Goal: Task Accomplishment & Management: Manage account settings

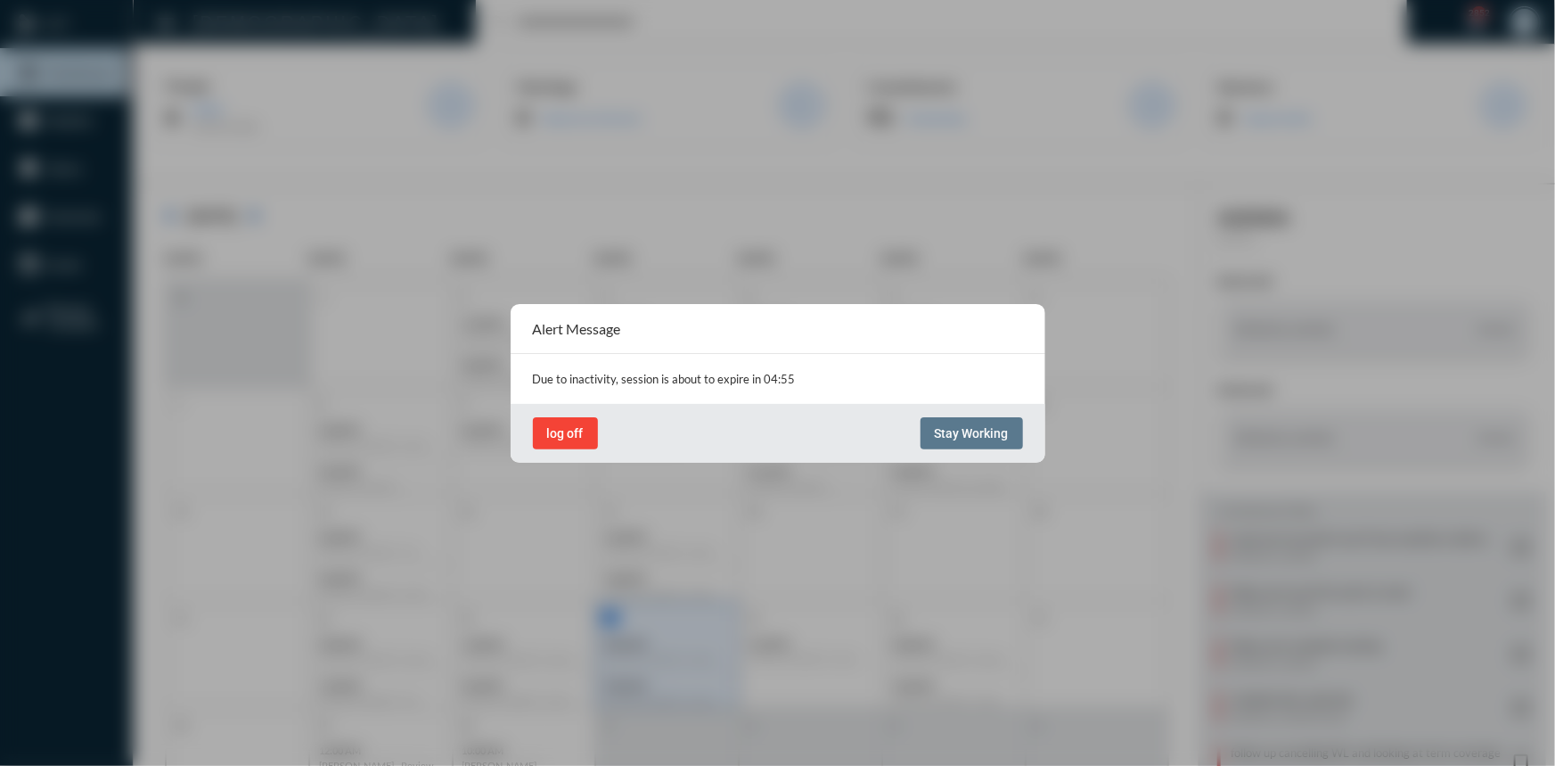
click at [554, 432] on span "log off" at bounding box center [565, 433] width 37 height 14
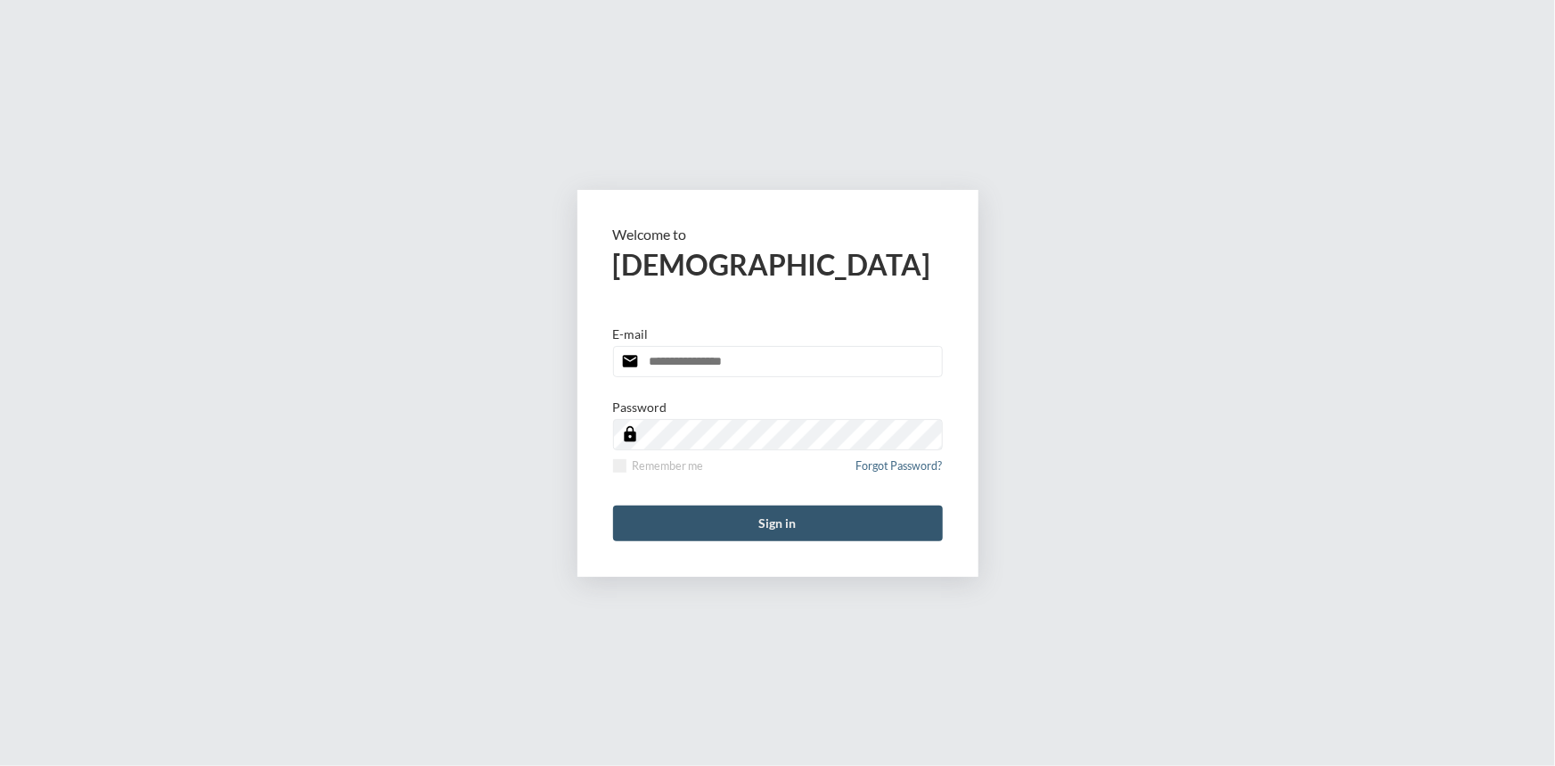
type input "**********"
click at [779, 530] on button "Sign in" at bounding box center [778, 523] width 330 height 36
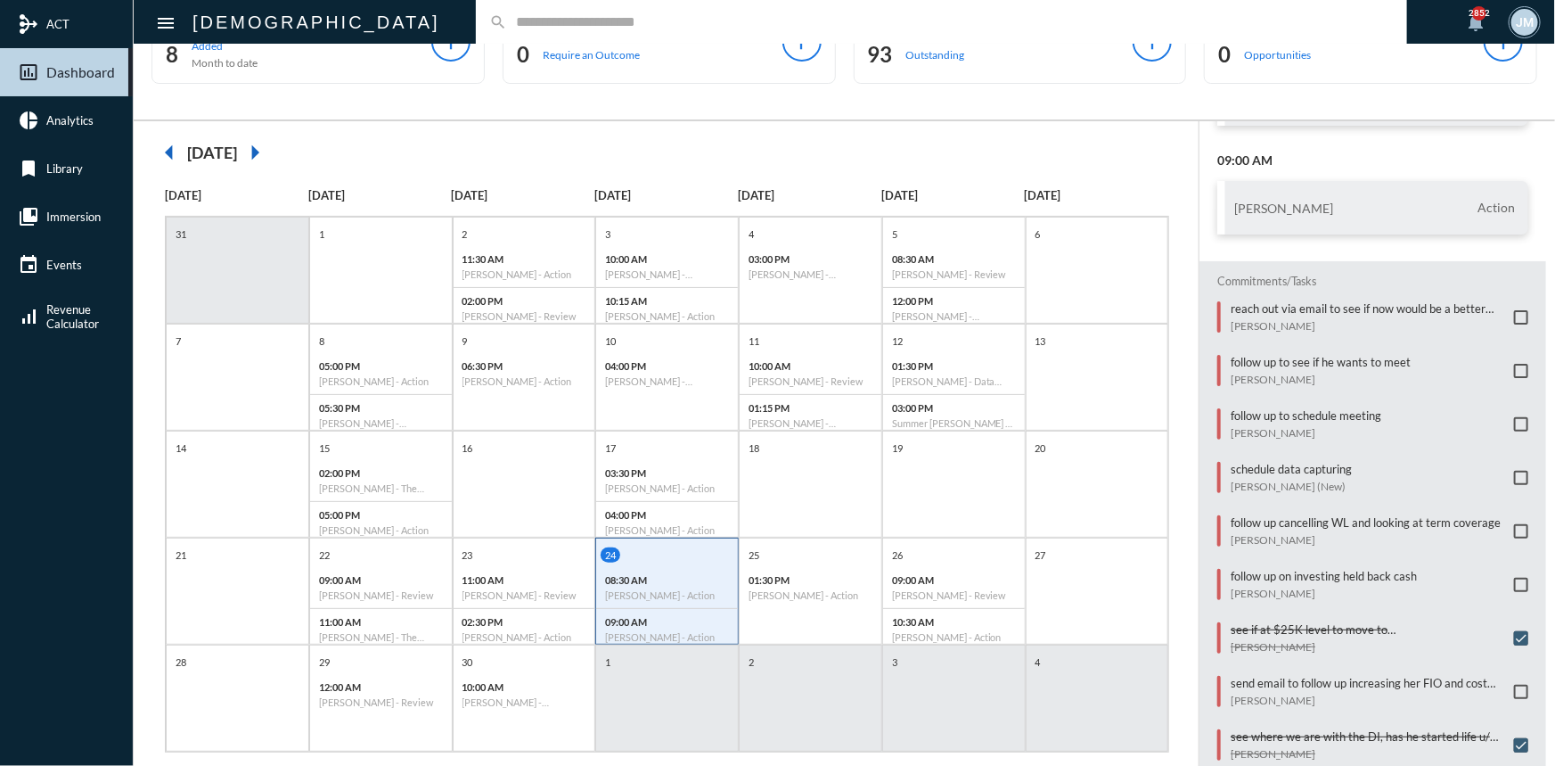
scroll to position [92, 0]
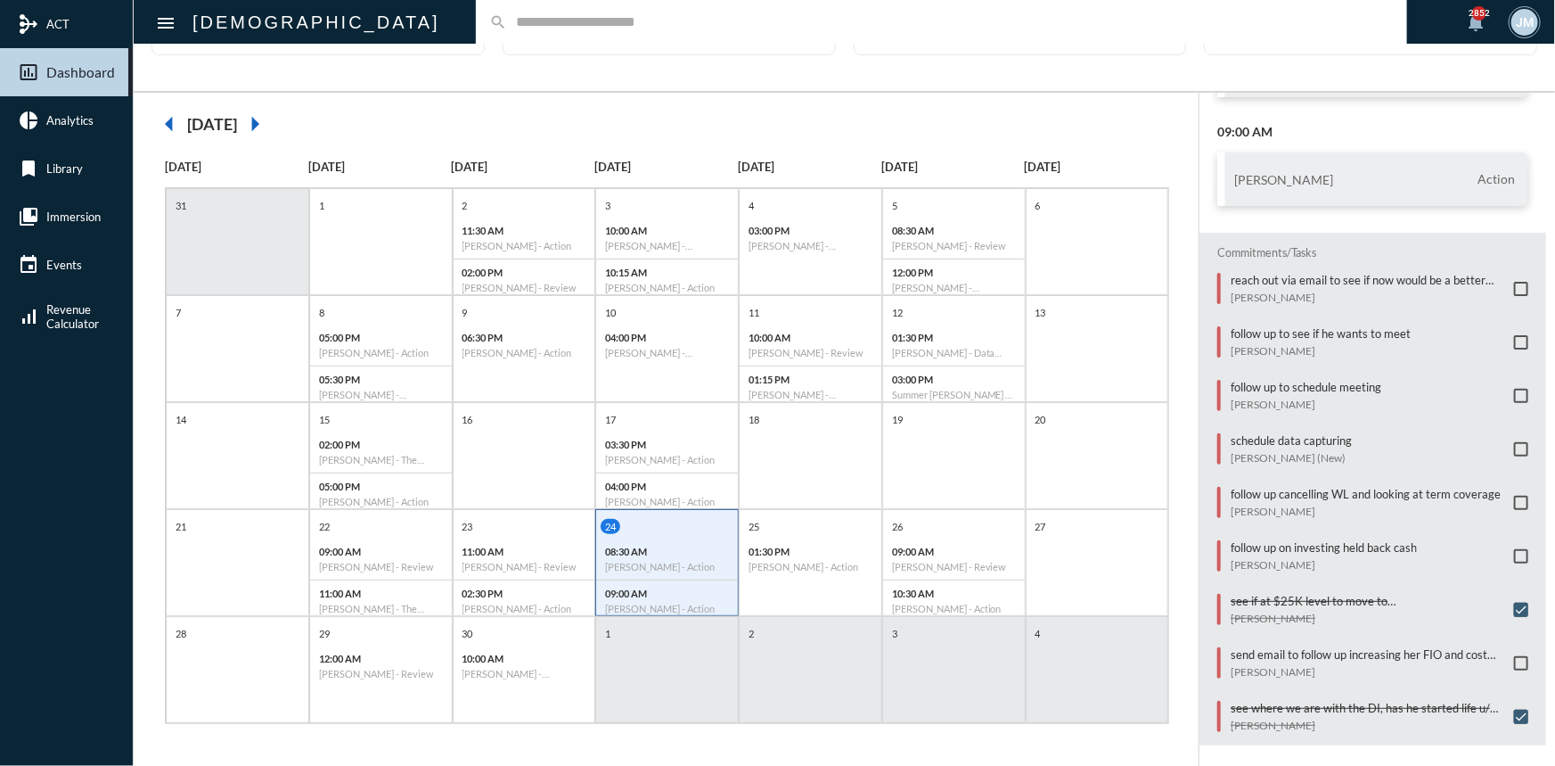
click at [1514, 656] on span at bounding box center [1521, 663] width 14 height 14
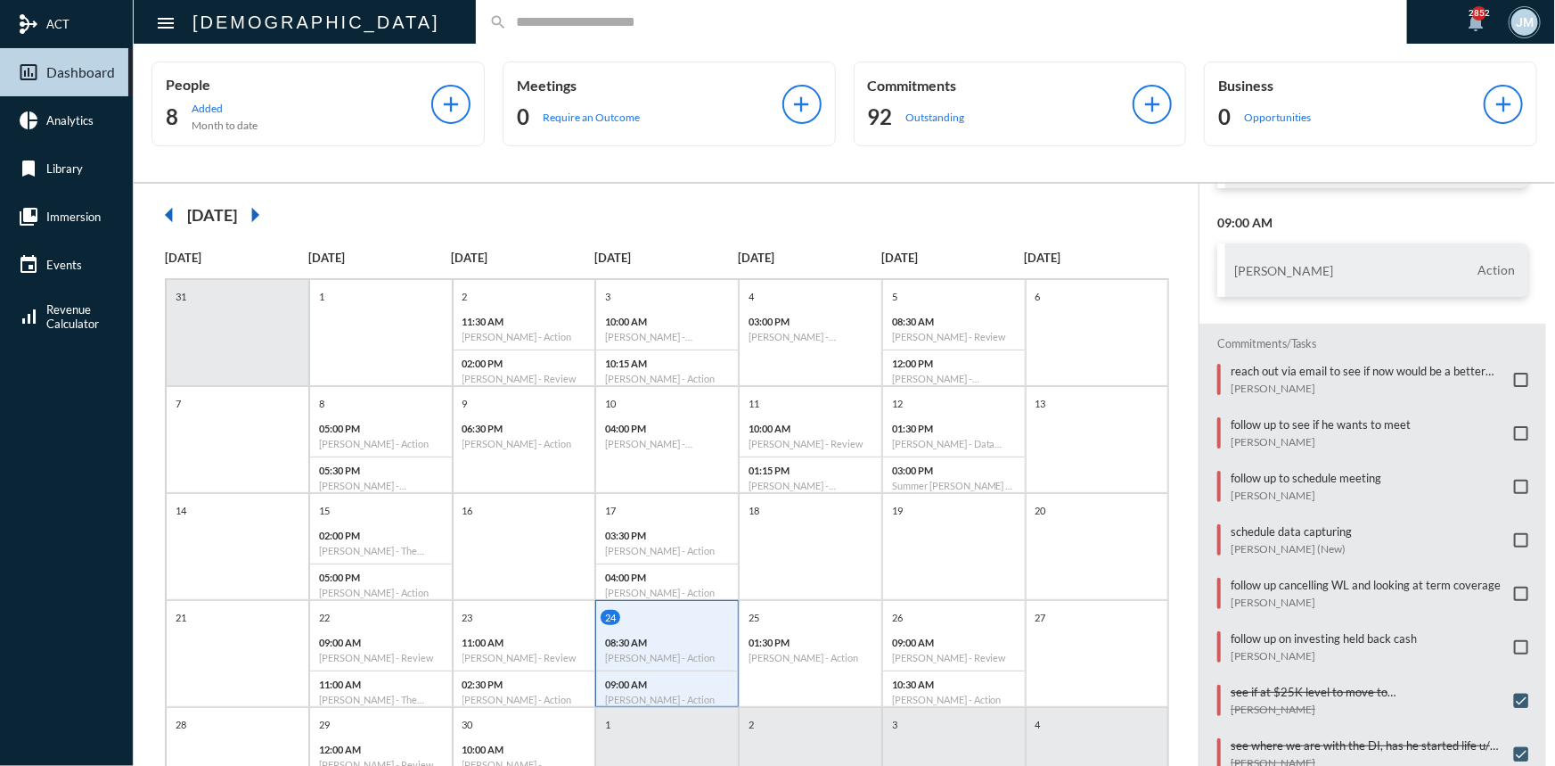
scroll to position [0, 0]
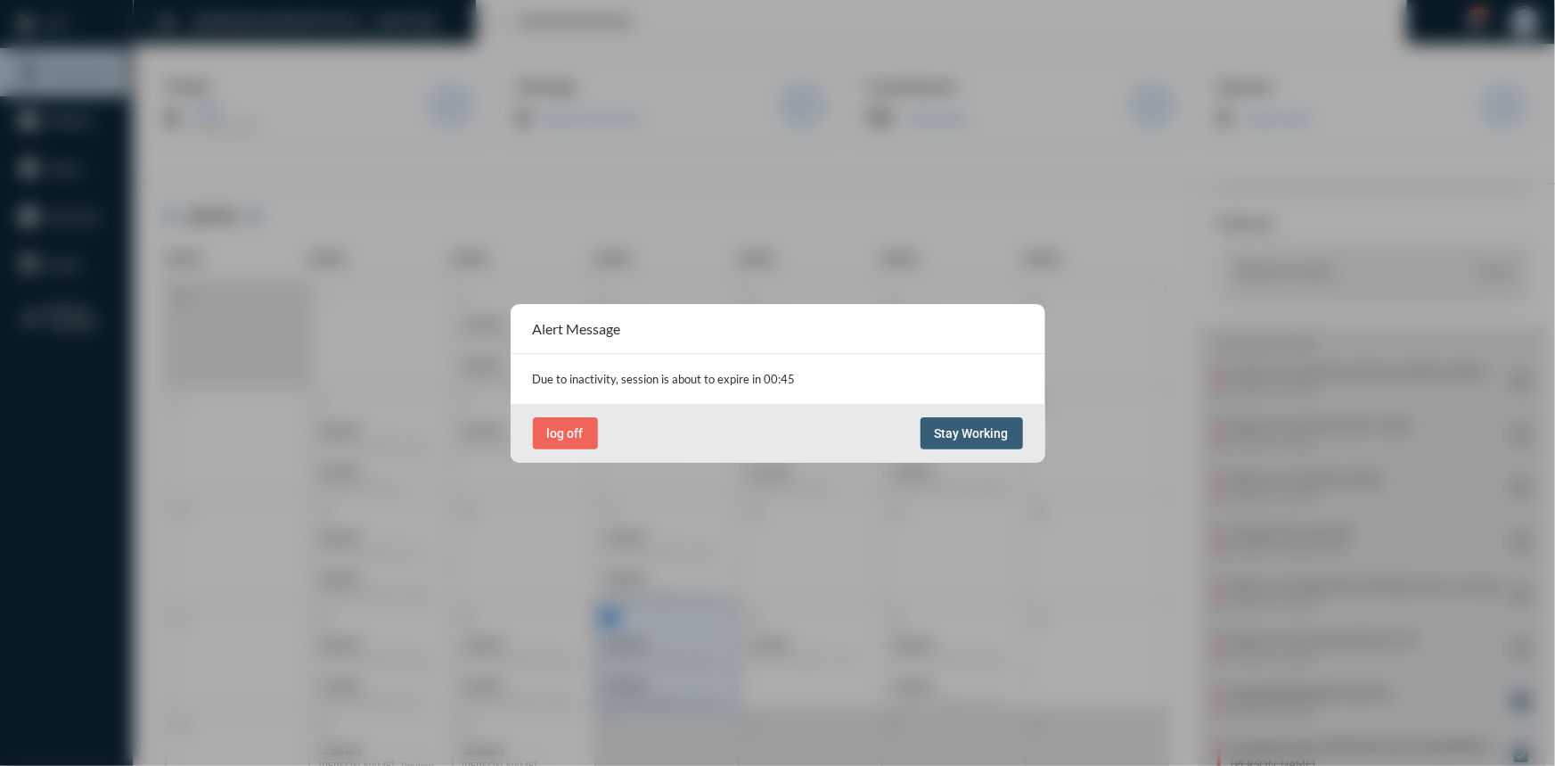
click at [1007, 431] on span "Stay Working" at bounding box center [972, 433] width 74 height 14
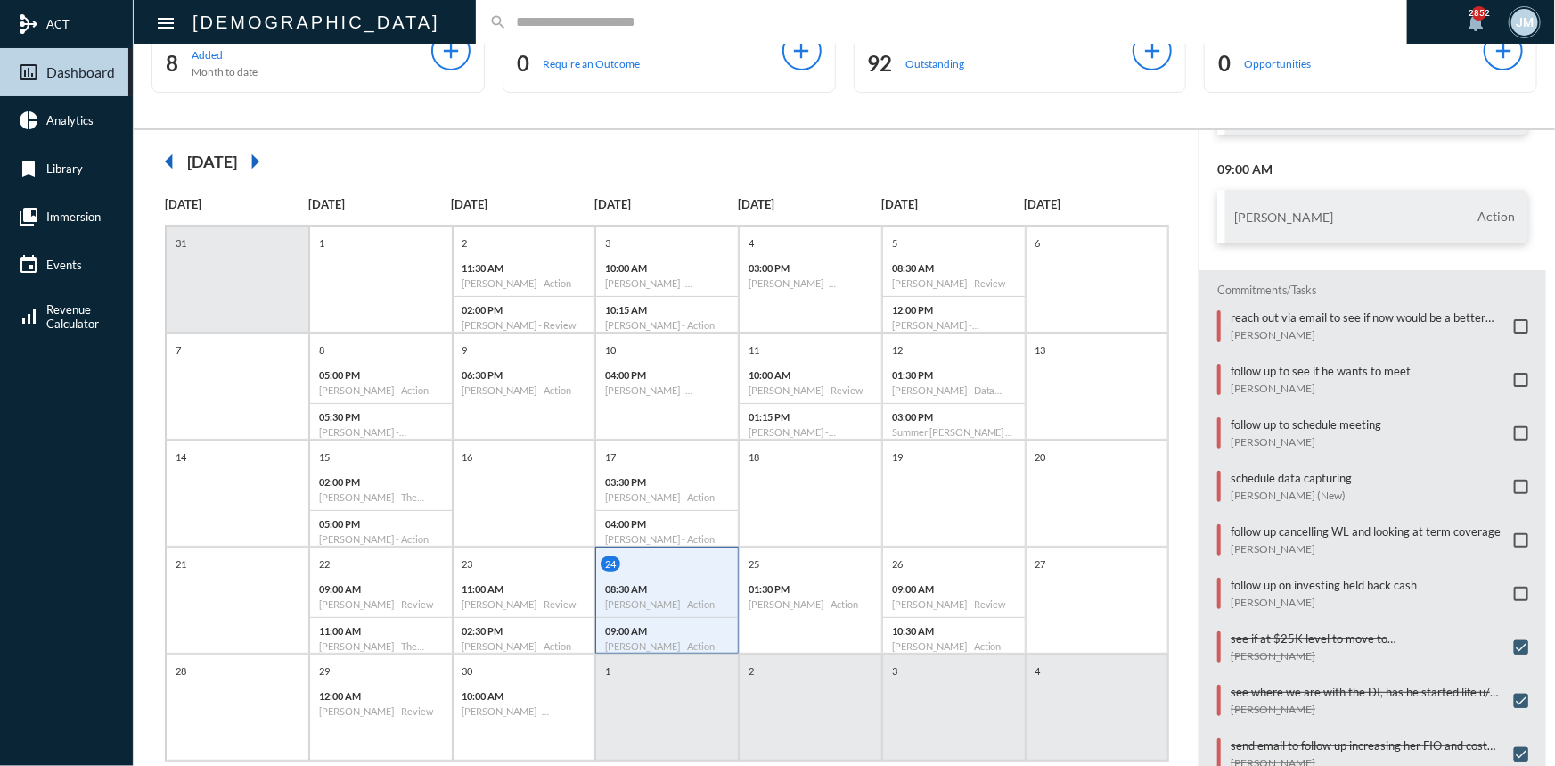
scroll to position [92, 0]
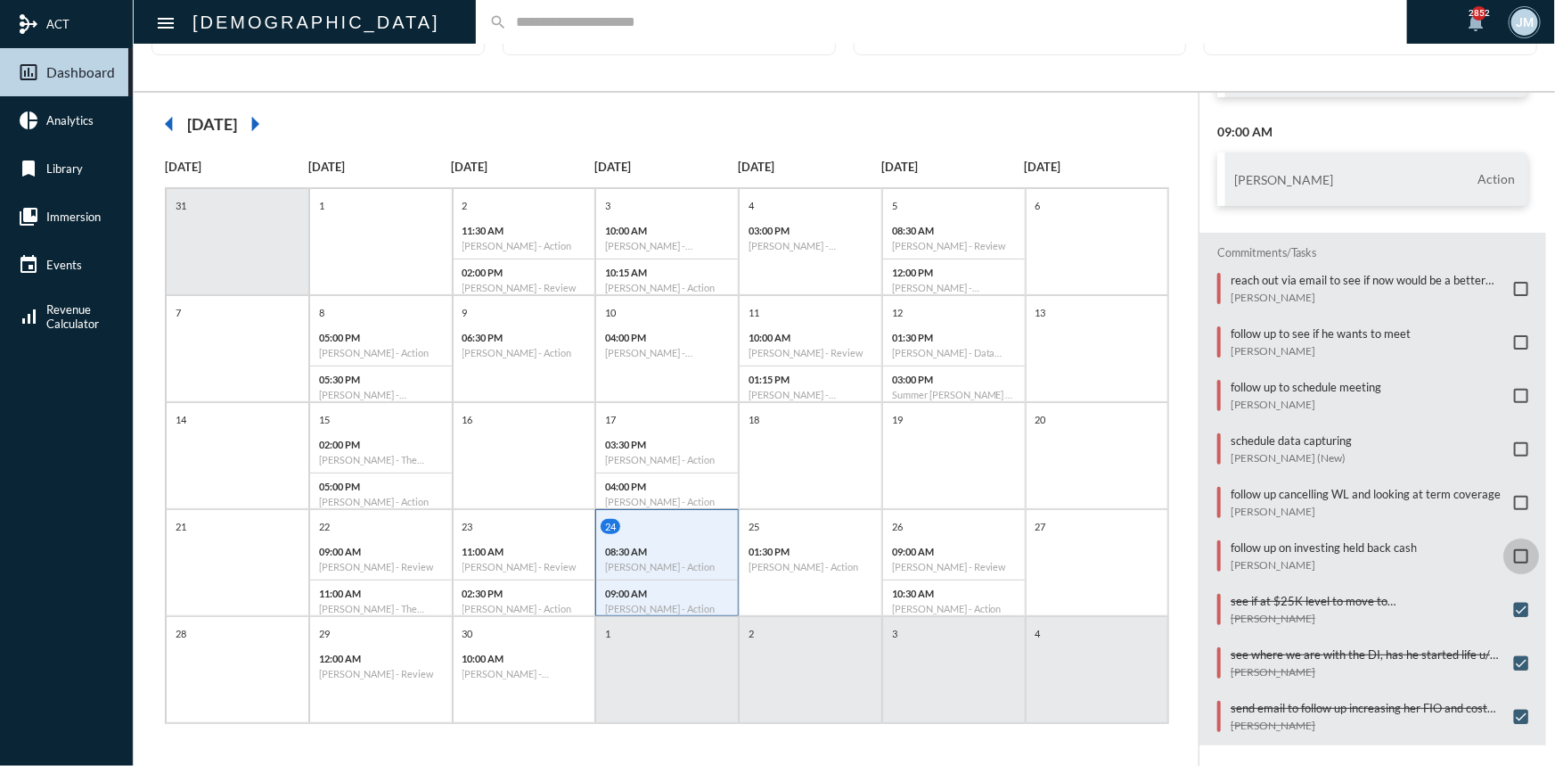
click at [1517, 549] on span at bounding box center [1521, 556] width 14 height 14
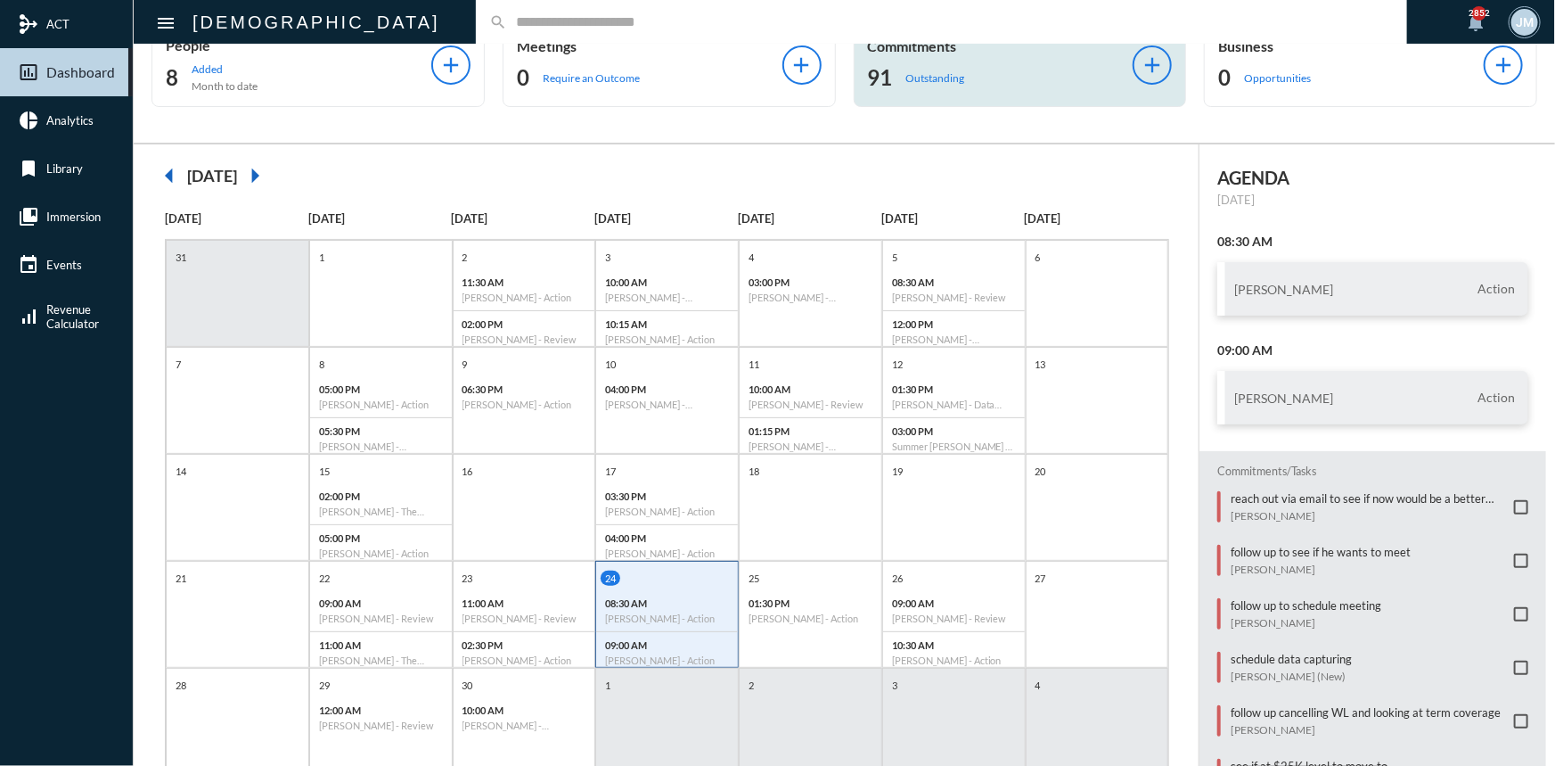
scroll to position [0, 0]
